Goal: Information Seeking & Learning: Learn about a topic

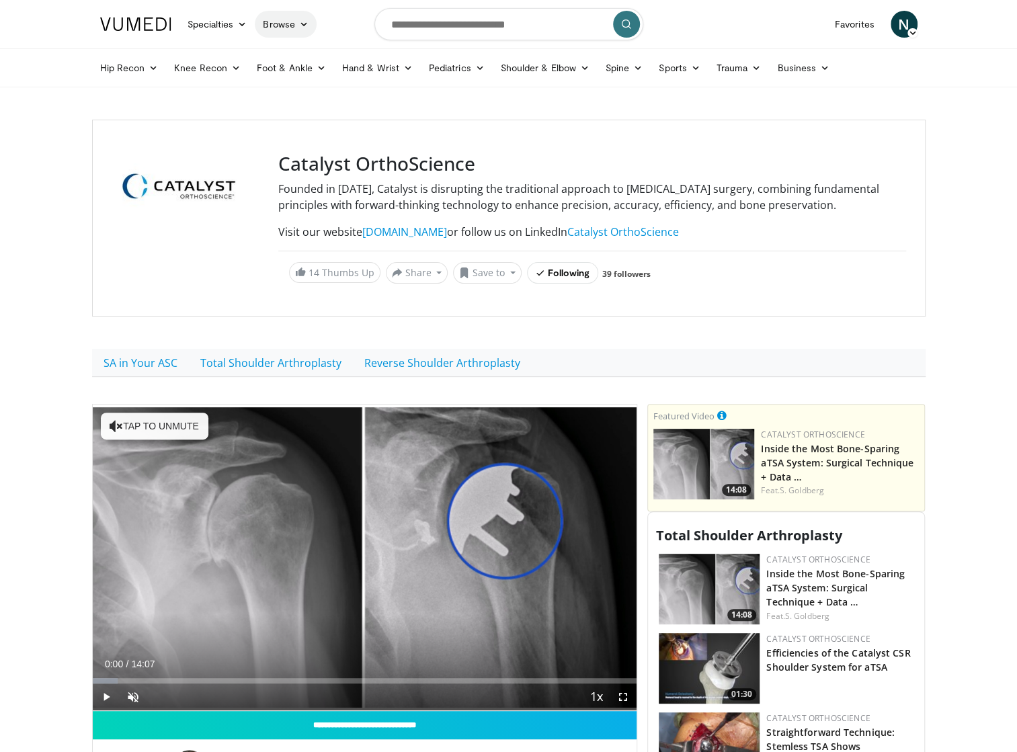
click at [297, 28] on link "Browse" at bounding box center [286, 24] width 62 height 27
click at [679, 24] on span "N" at bounding box center [904, 24] width 27 height 27
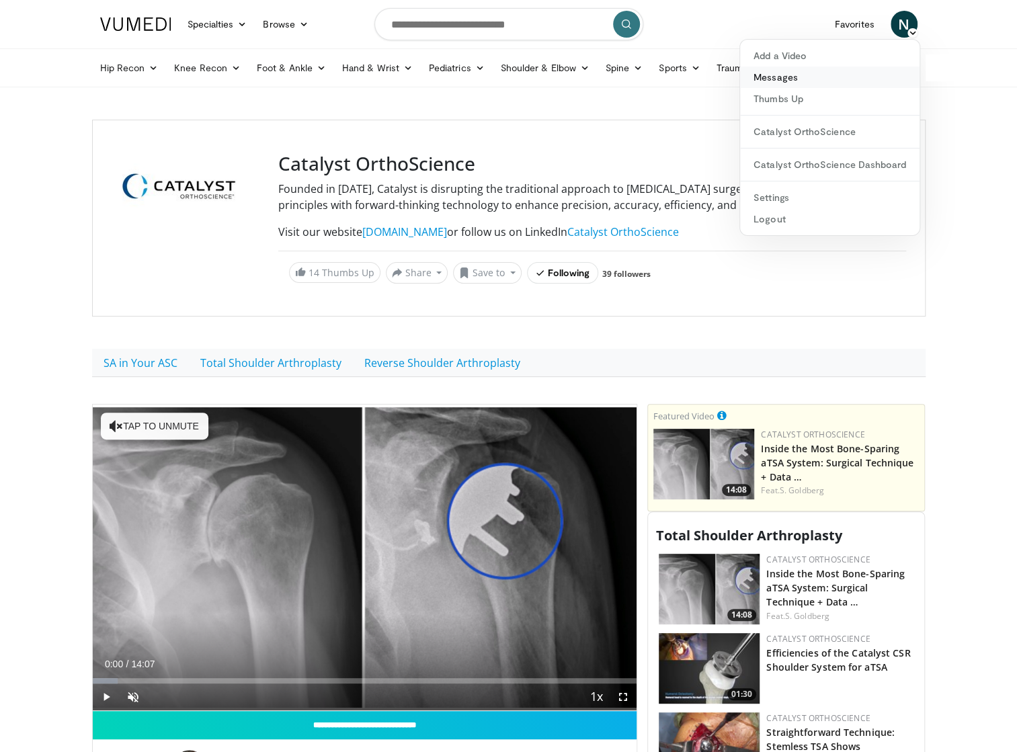
click at [679, 80] on link "Messages" at bounding box center [829, 78] width 179 height 22
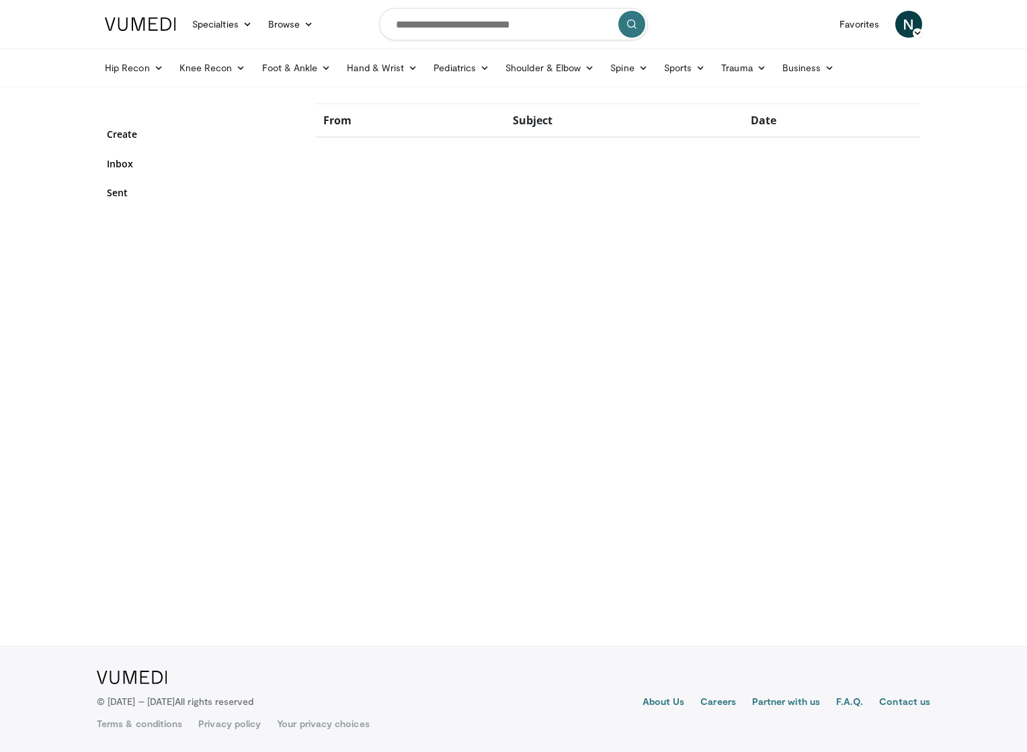
click at [916, 33] on icon at bounding box center [917, 32] width 9 height 9
click at [828, 100] on link "Thumbs Up" at bounding box center [834, 99] width 179 height 22
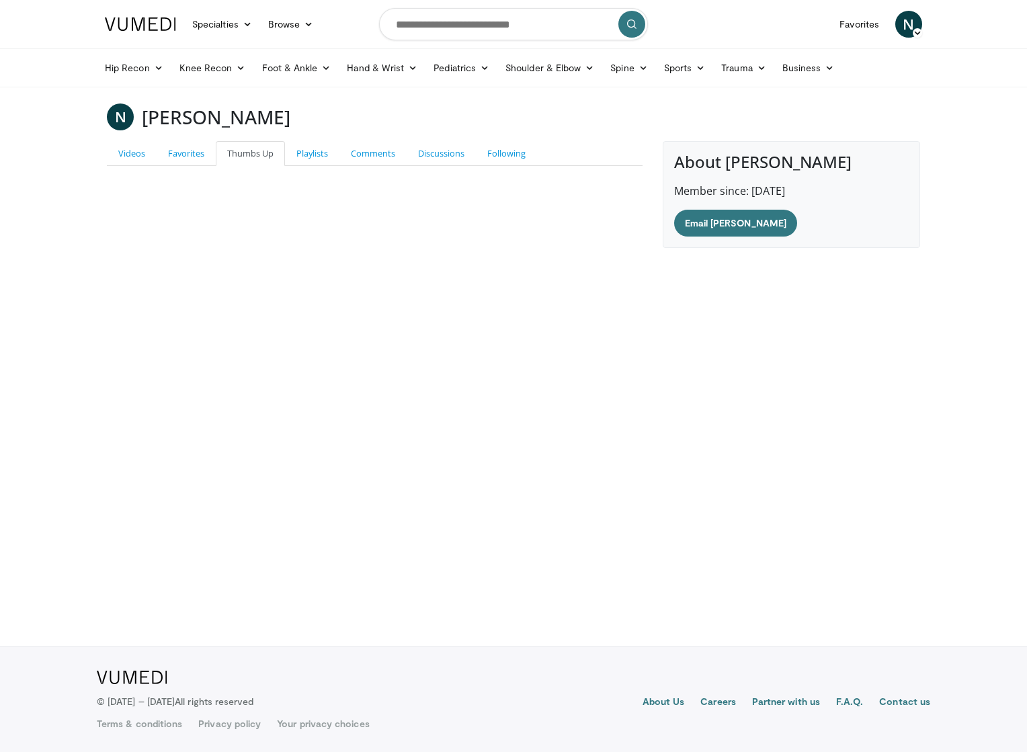
click at [916, 32] on icon at bounding box center [917, 32] width 9 height 9
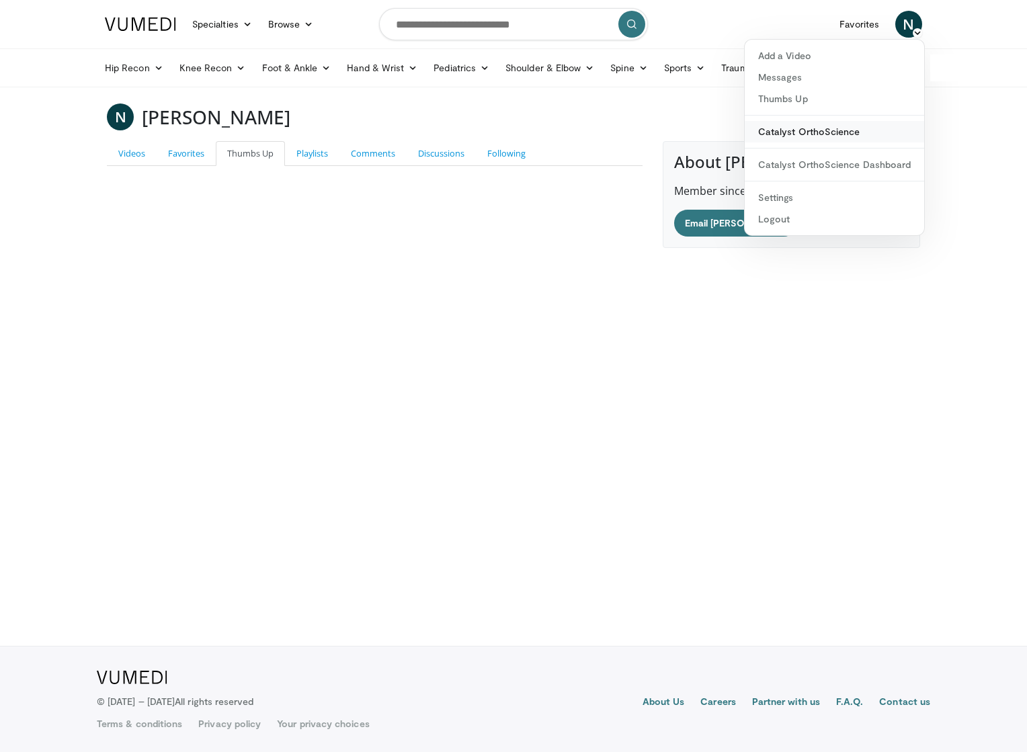
click at [829, 134] on link "Catalyst OrthoScience" at bounding box center [834, 132] width 179 height 22
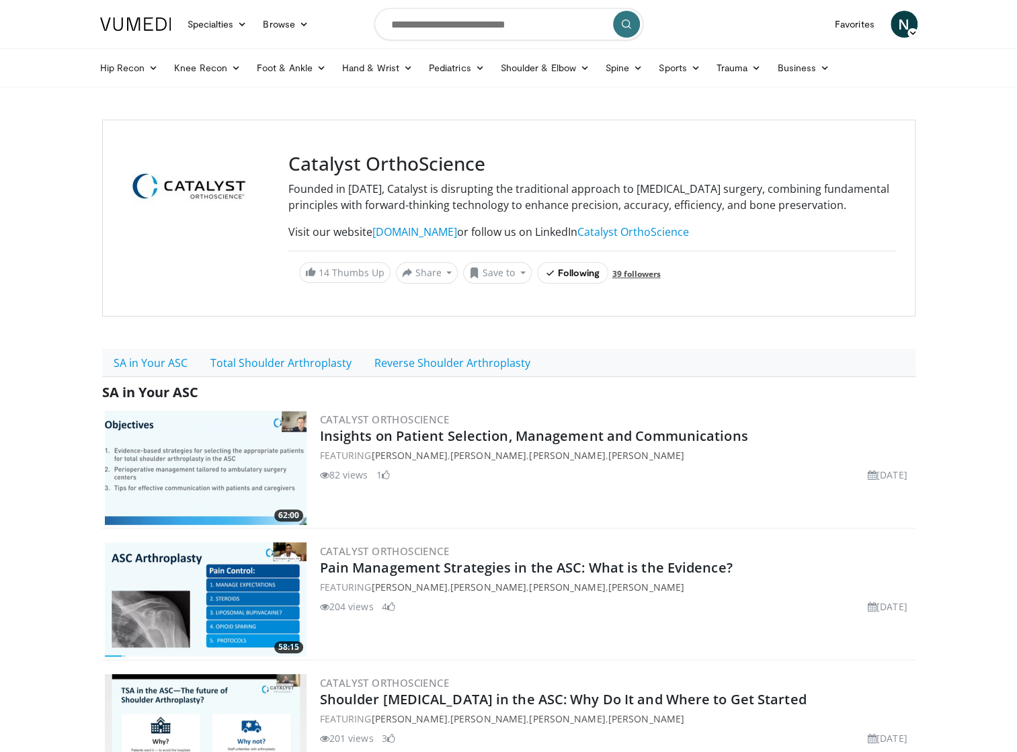
click at [639, 280] on link "39 followers" at bounding box center [636, 273] width 48 height 11
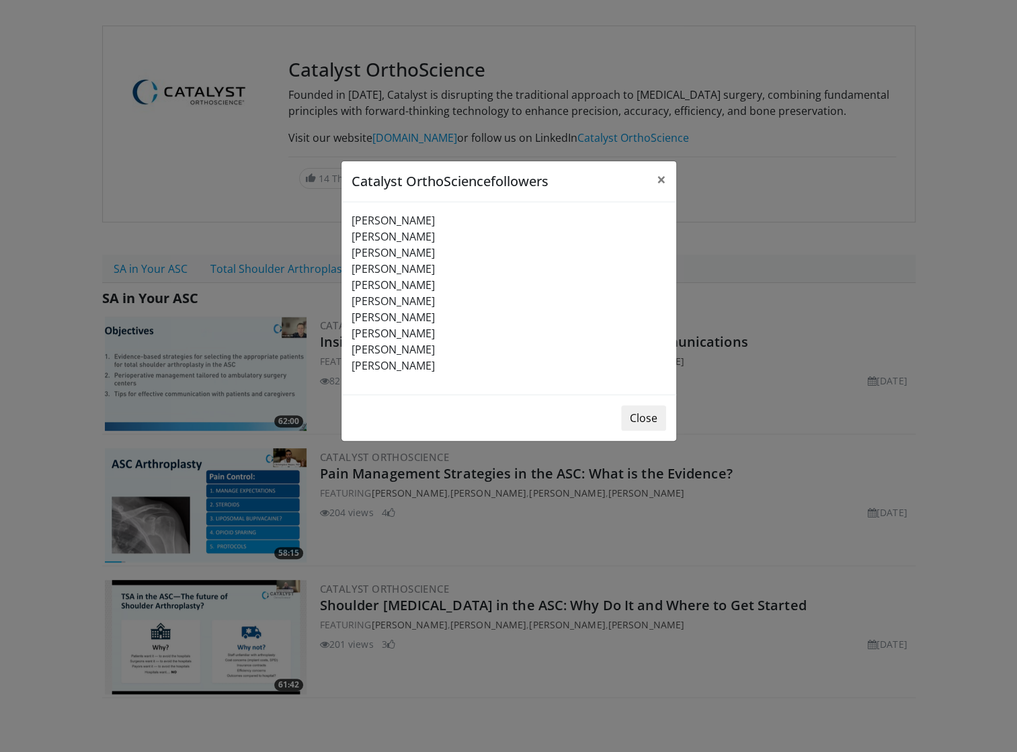
scroll to position [67, 0]
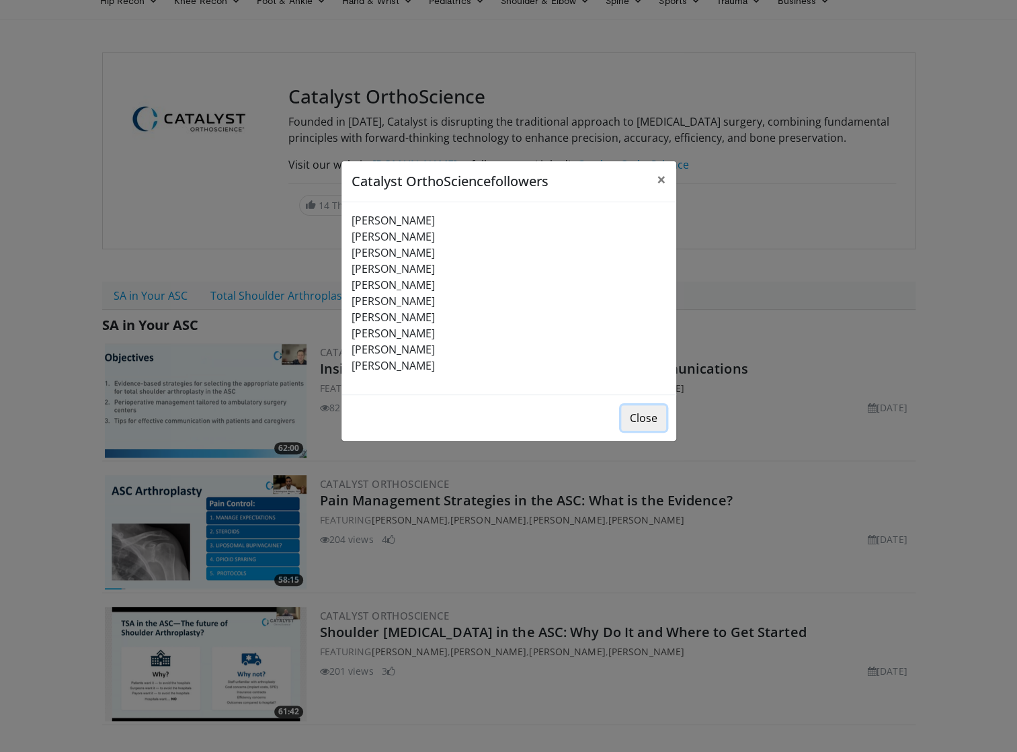
click at [653, 419] on button "Close" at bounding box center [643, 418] width 45 height 26
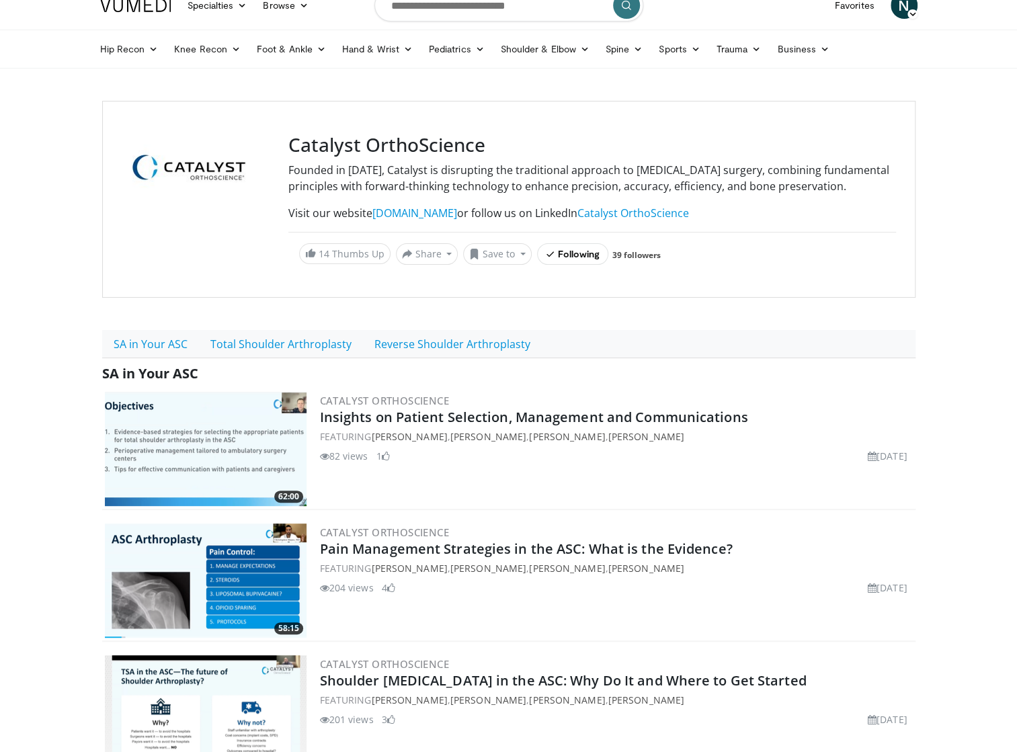
scroll to position [0, 0]
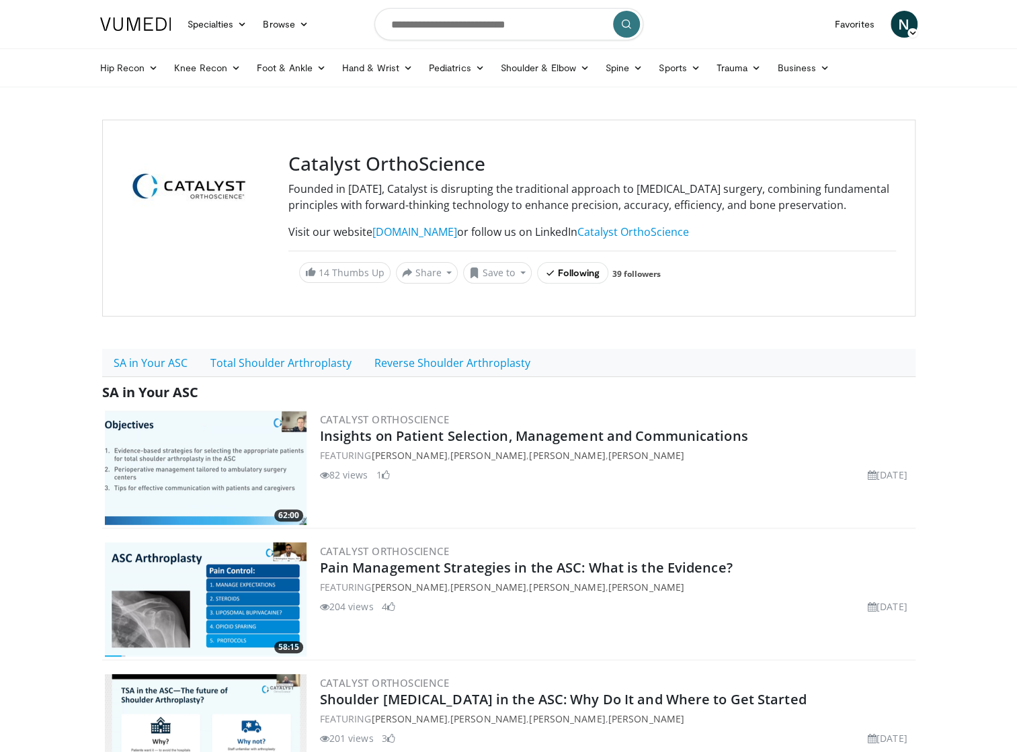
click at [914, 36] on icon at bounding box center [911, 32] width 9 height 9
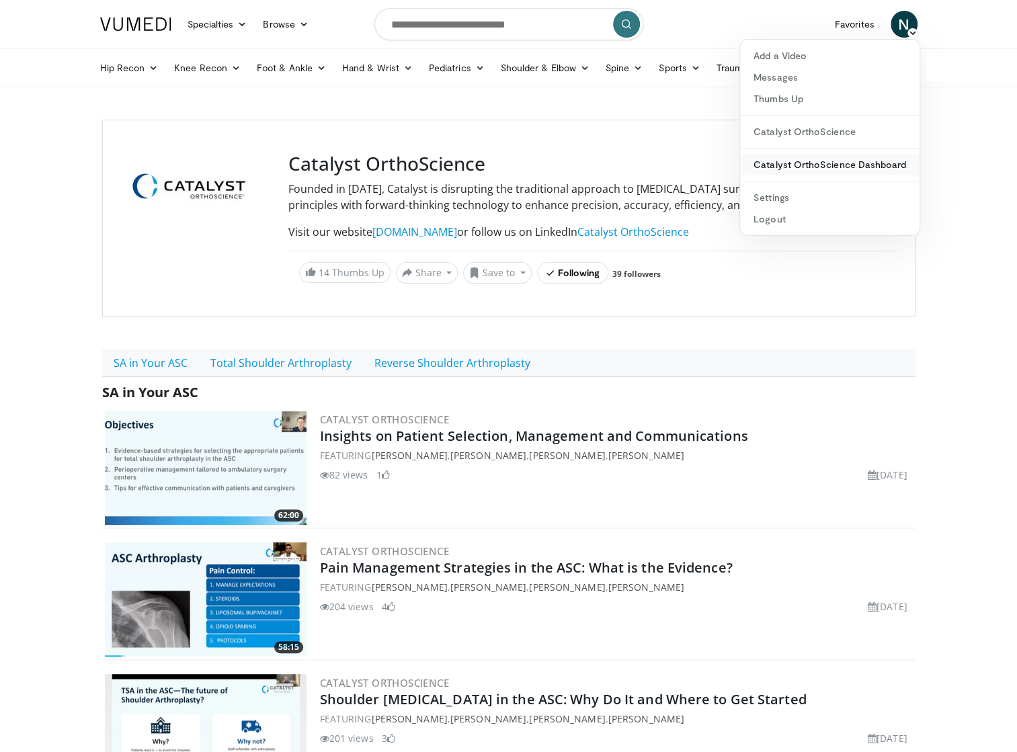
click at [839, 165] on link "Catalyst OrthoScience Dashboard" at bounding box center [829, 165] width 179 height 22
